Goal: Information Seeking & Learning: Learn about a topic

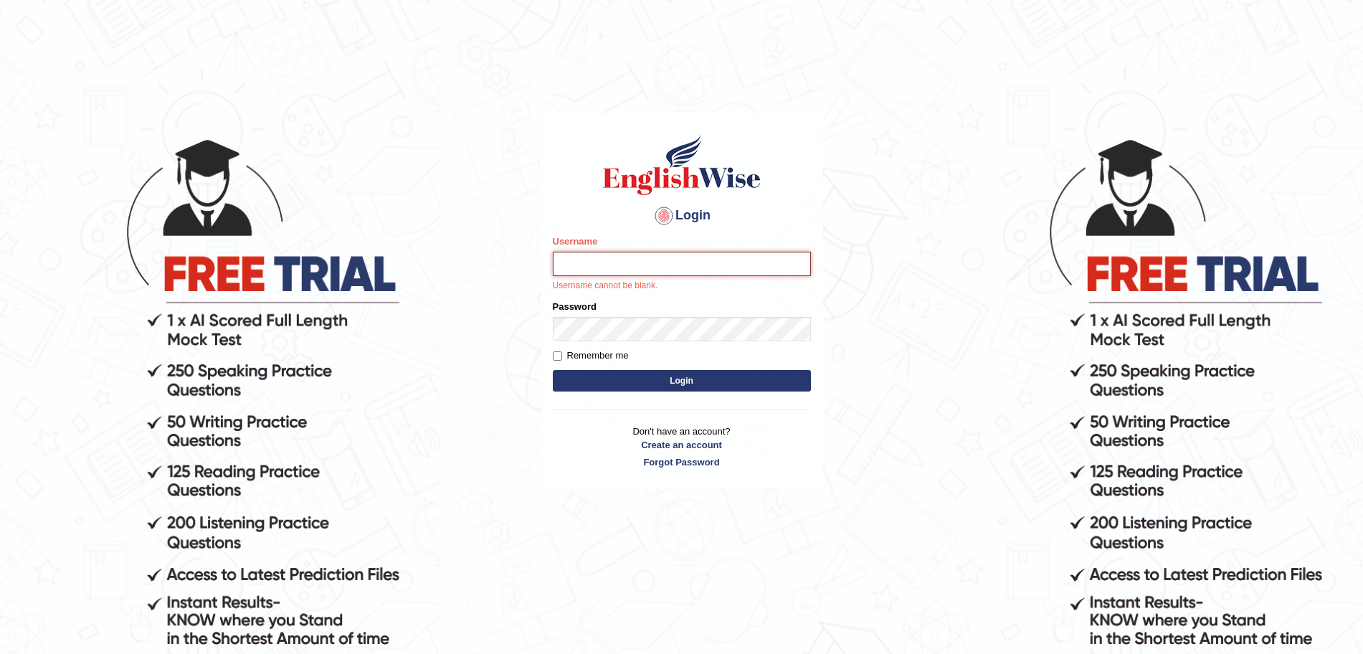
type input "surajshrestha100"
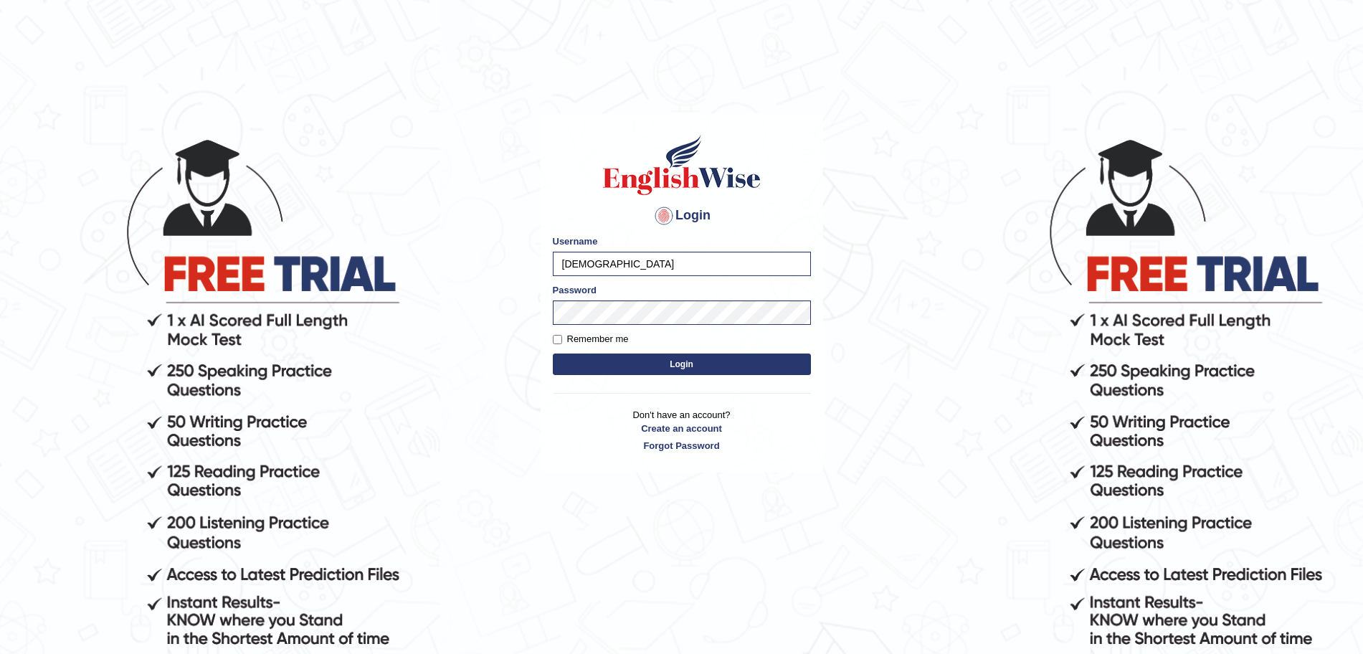
click at [604, 360] on button "Login" at bounding box center [682, 364] width 258 height 22
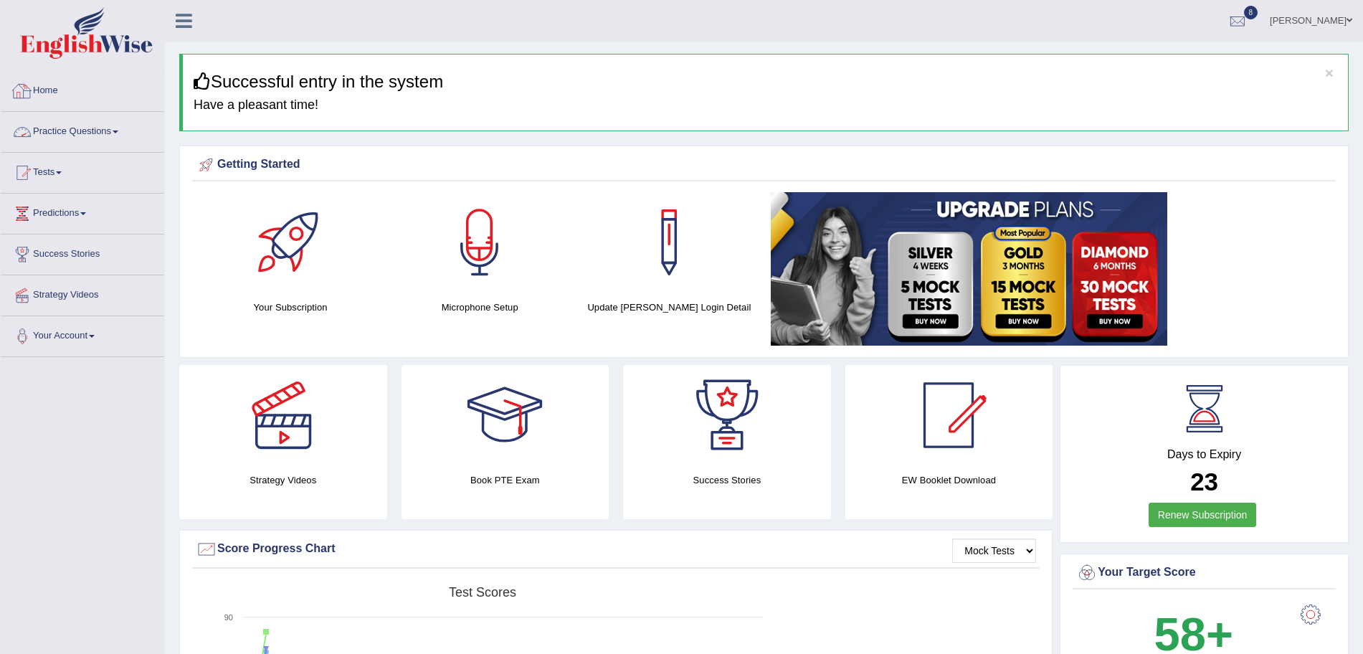
click at [98, 135] on link "Practice Questions" at bounding box center [82, 130] width 163 height 36
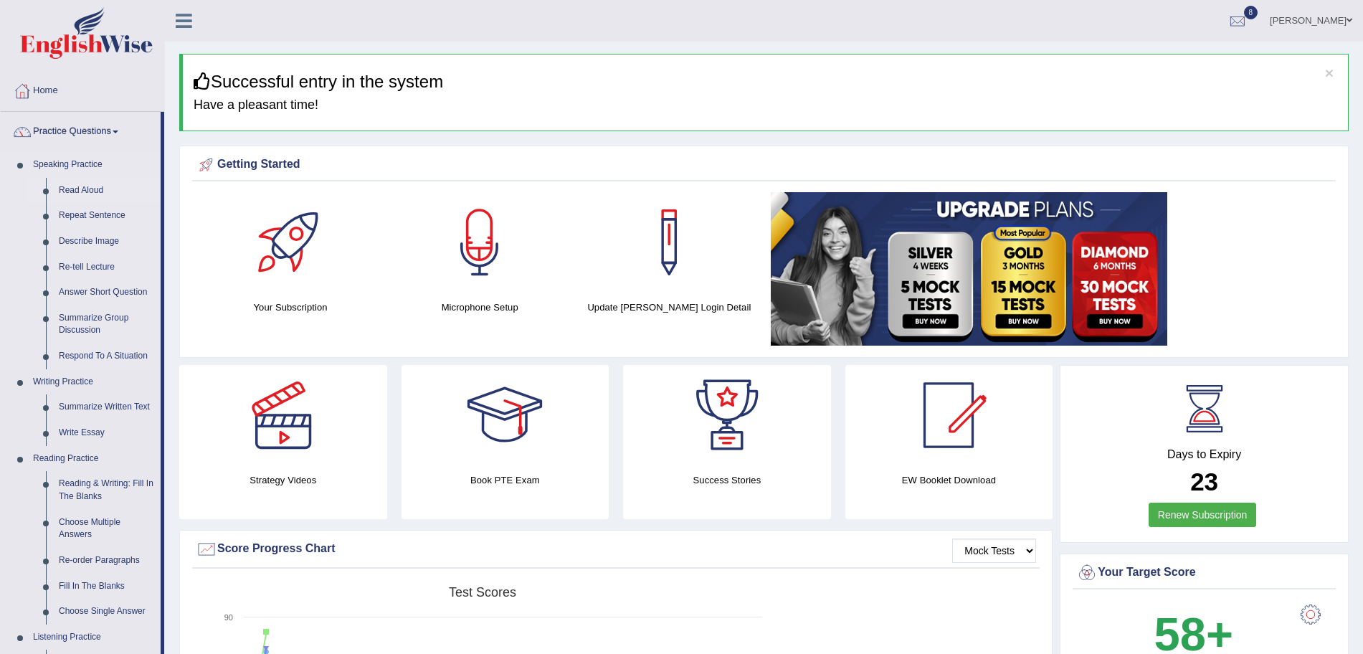
click at [86, 185] on link "Read Aloud" at bounding box center [106, 191] width 108 height 26
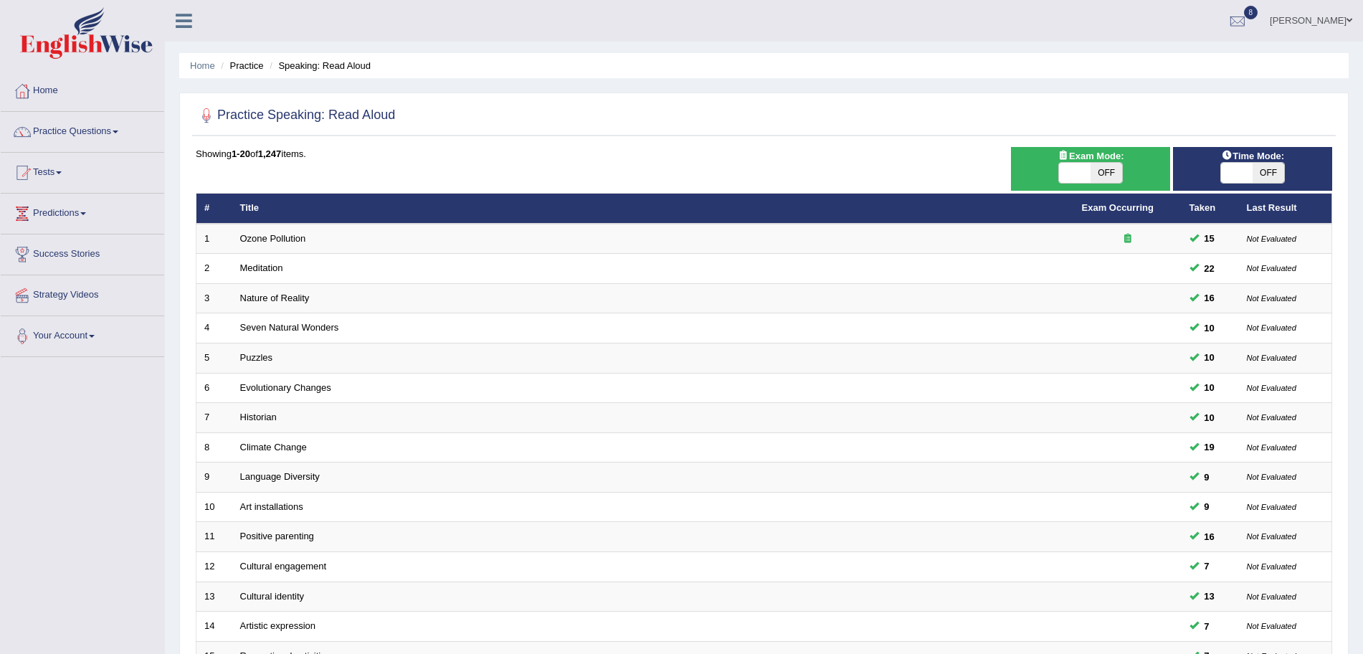
click at [1085, 170] on span at bounding box center [1075, 173] width 32 height 20
checkbox input "true"
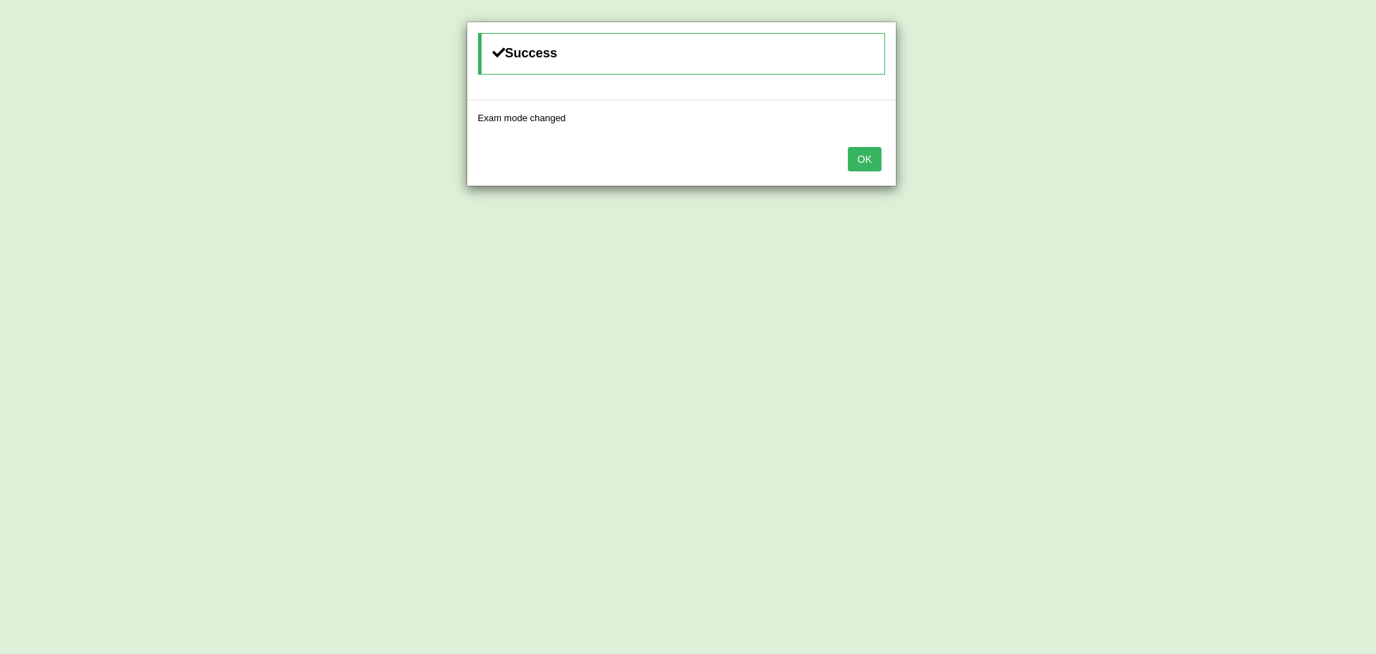
click at [862, 147] on button "OK" at bounding box center [864, 159] width 33 height 24
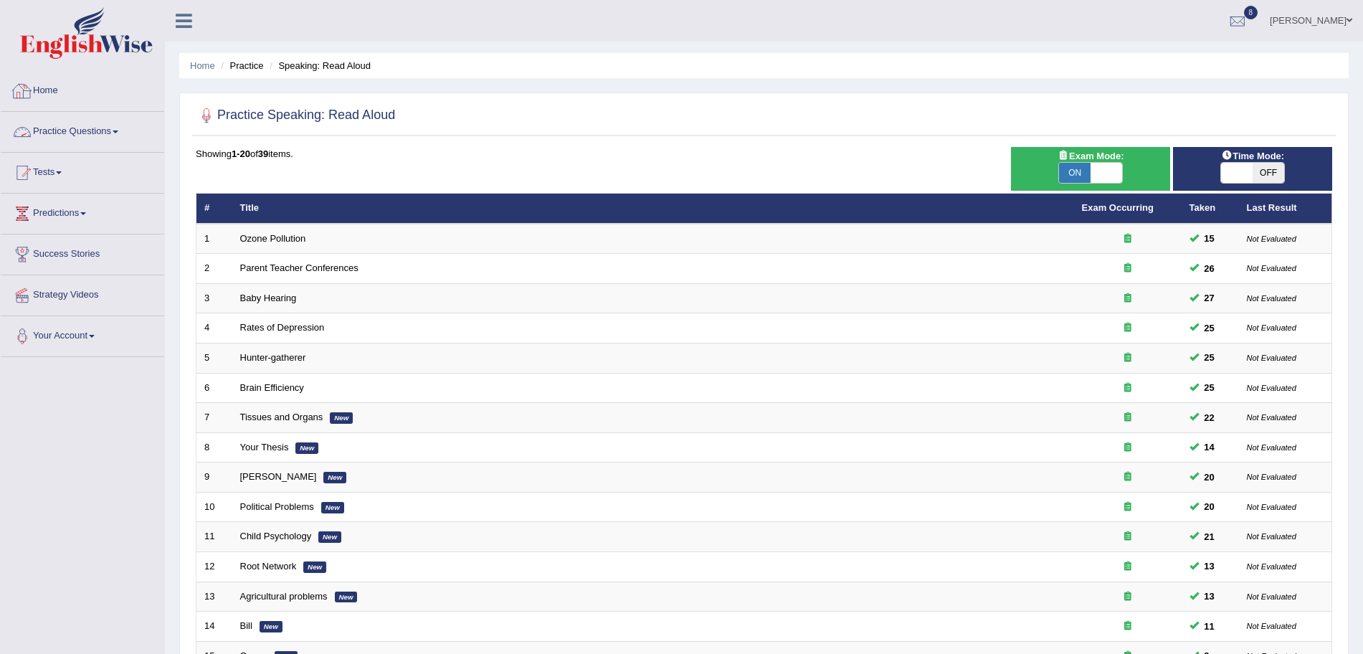
click at [98, 127] on link "Practice Questions" at bounding box center [82, 130] width 163 height 36
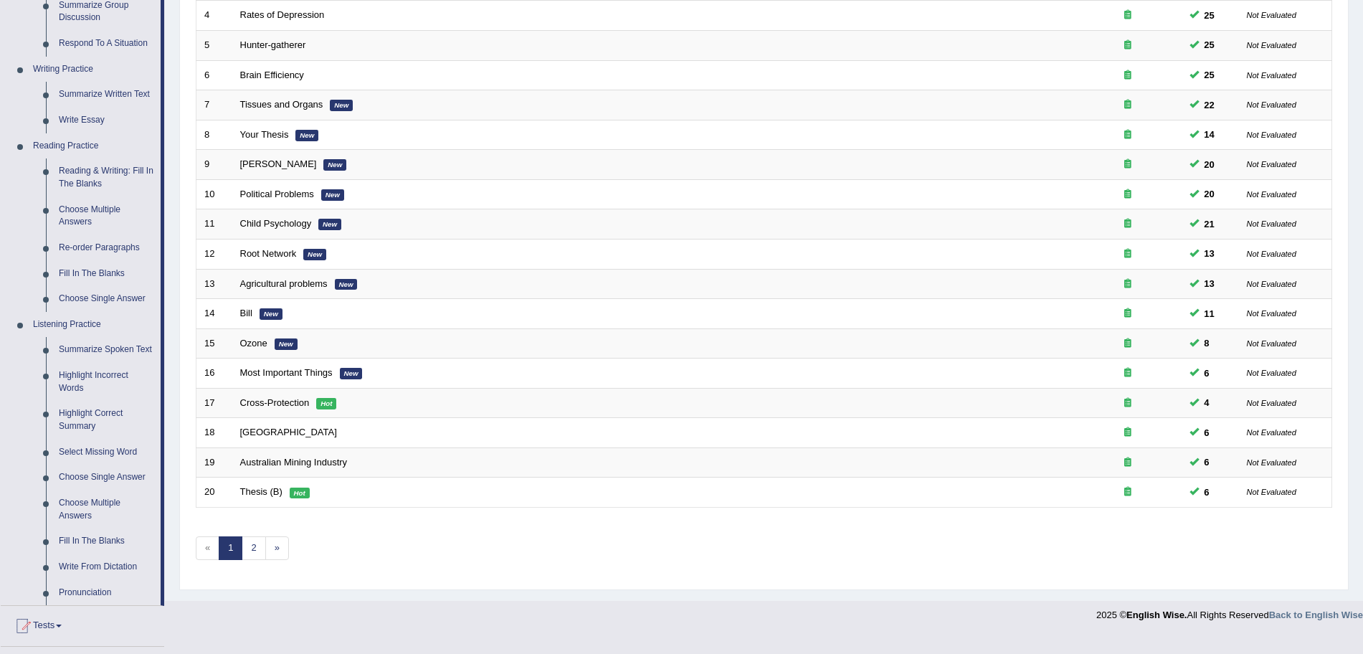
scroll to position [379, 0]
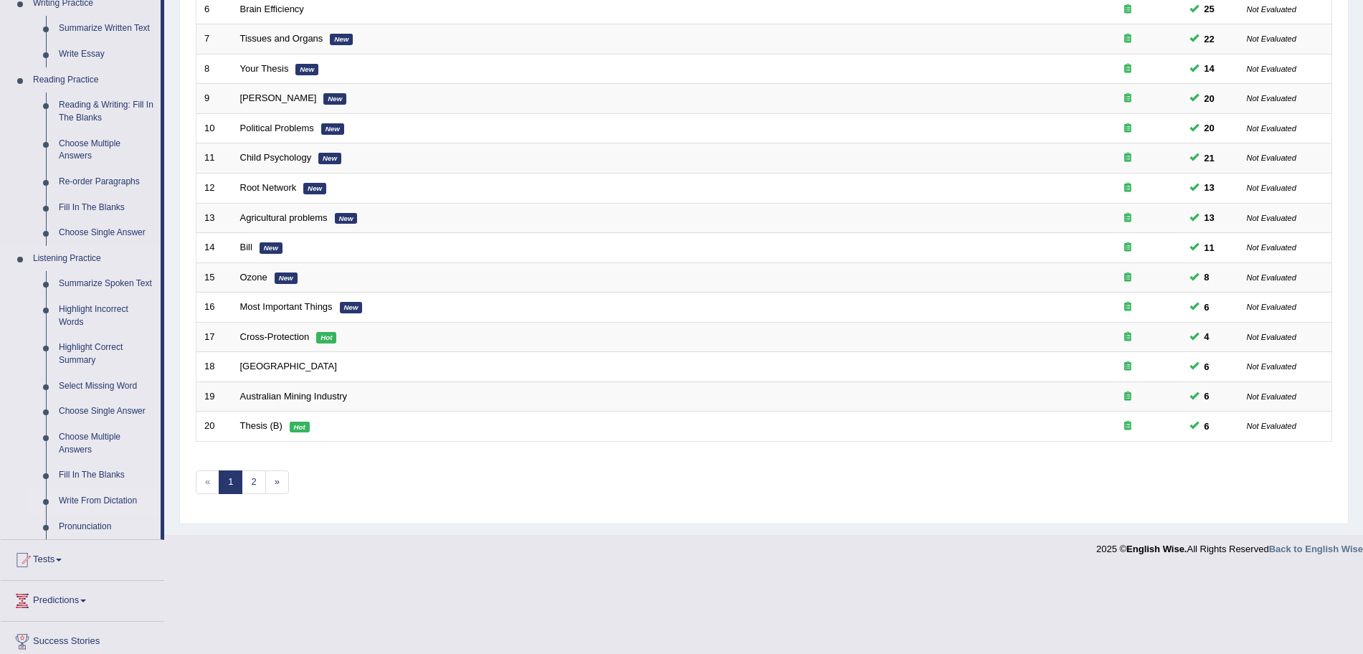
click at [93, 495] on link "Write From Dictation" at bounding box center [106, 501] width 108 height 26
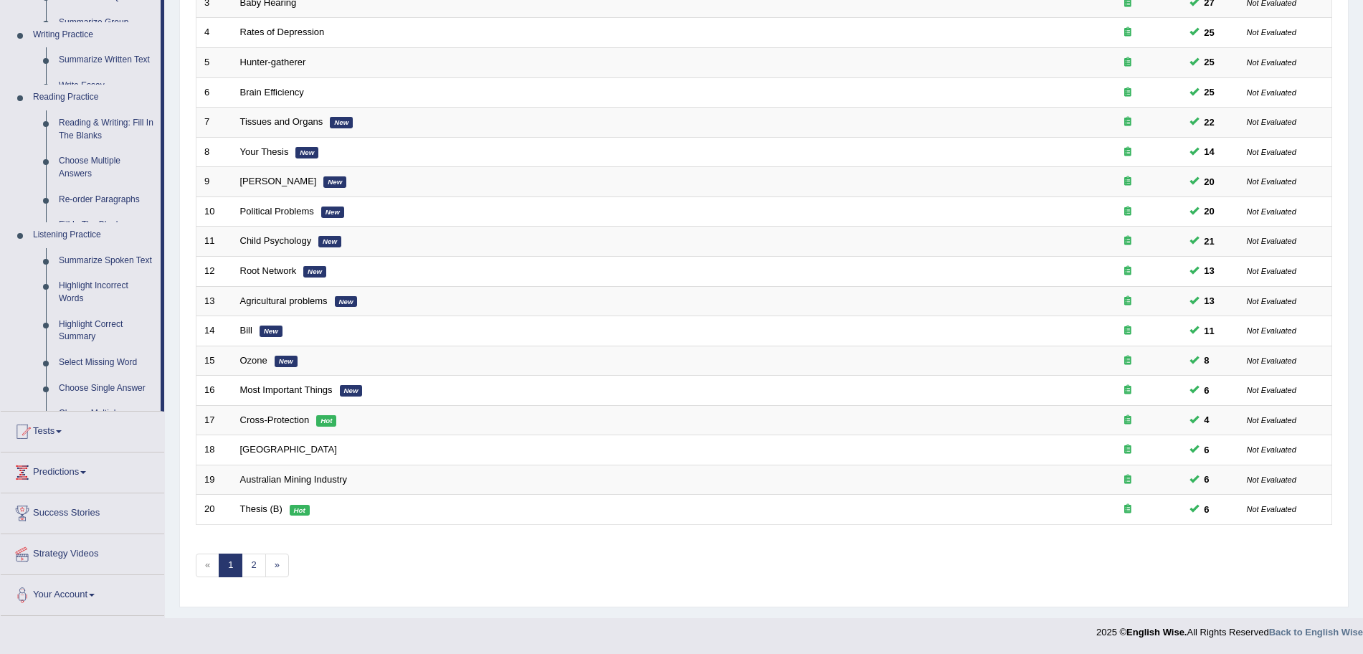
scroll to position [295, 0]
